Goal: Find specific page/section: Find specific page/section

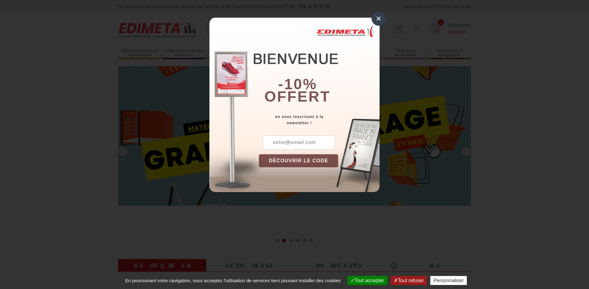
click at [376, 18] on div "×" at bounding box center [378, 18] width 14 height 14
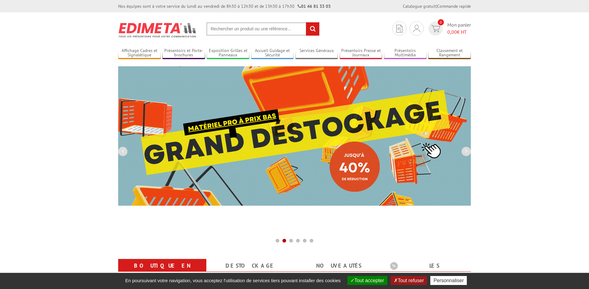
click at [404, 281] on button "Tout refuser" at bounding box center [409, 280] width 36 height 9
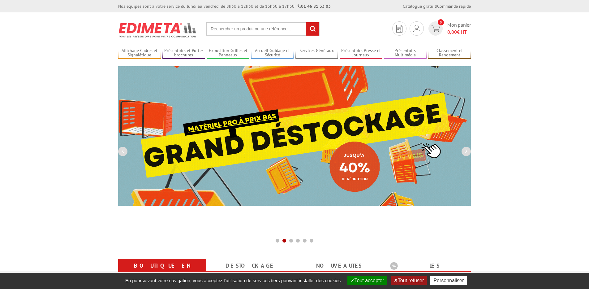
click at [232, 30] on input "text" at bounding box center [262, 28] width 113 height 13
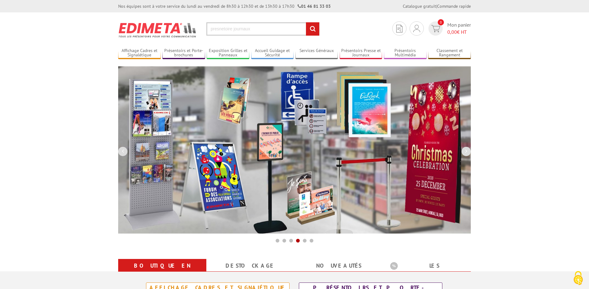
drag, startPoint x: 223, startPoint y: 29, endPoint x: 220, endPoint y: 29, distance: 3.5
click at [220, 29] on input "presnetoire journaux" at bounding box center [262, 28] width 113 height 13
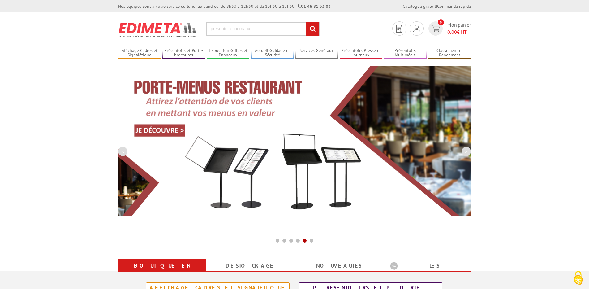
type input "presentoire journaux"
click at [314, 28] on input "rechercher" at bounding box center [312, 28] width 13 height 13
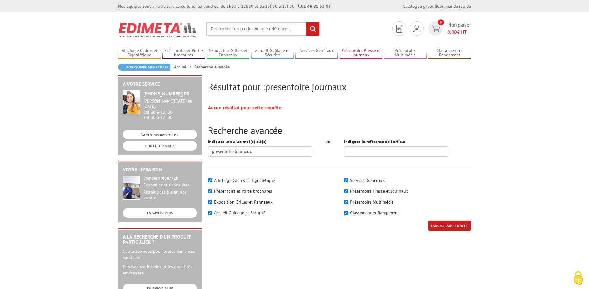
click at [363, 51] on link "Présentoirs Presse et Journaux" at bounding box center [361, 53] width 43 height 10
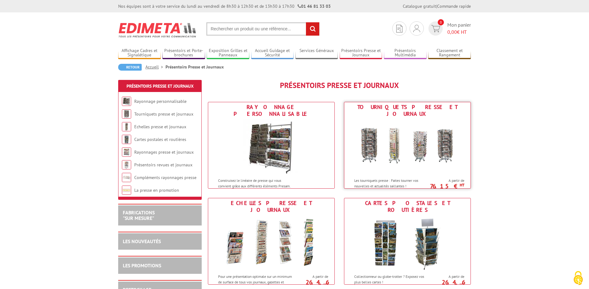
click at [405, 109] on div "Tourniquets presse et journaux" at bounding box center [407, 111] width 123 height 14
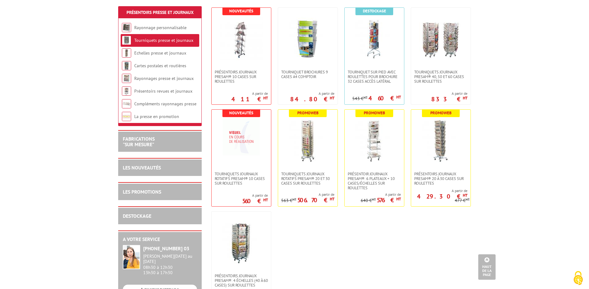
scroll to position [155, 0]
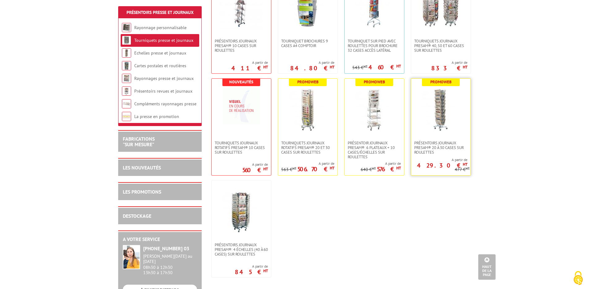
click at [440, 112] on img at bounding box center [440, 109] width 43 height 43
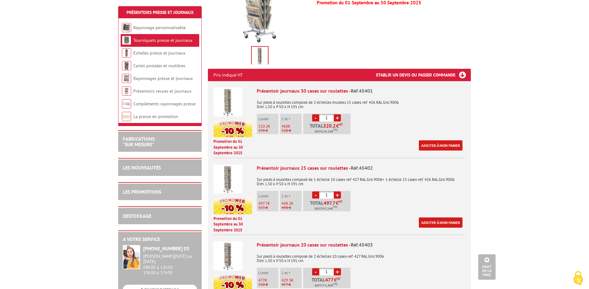
scroll to position [216, 0]
